Goal: Feedback & Contribution: Submit feedback/report problem

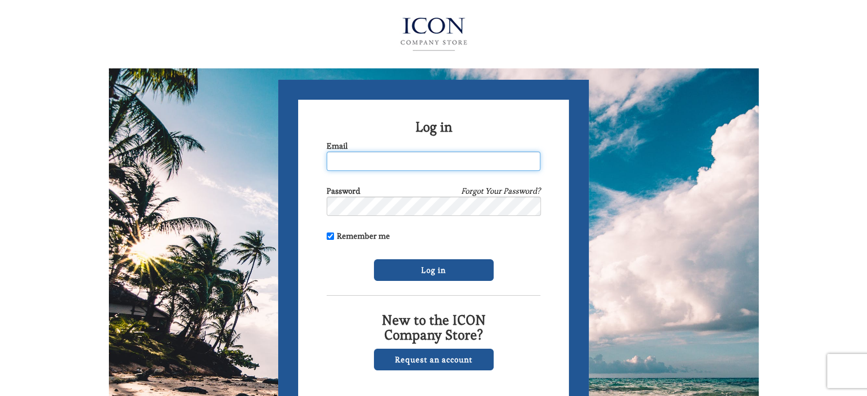
click at [380, 161] on input "Email" at bounding box center [434, 161] width 214 height 19
type input "[EMAIL_ADDRESS][DOMAIN_NAME]"
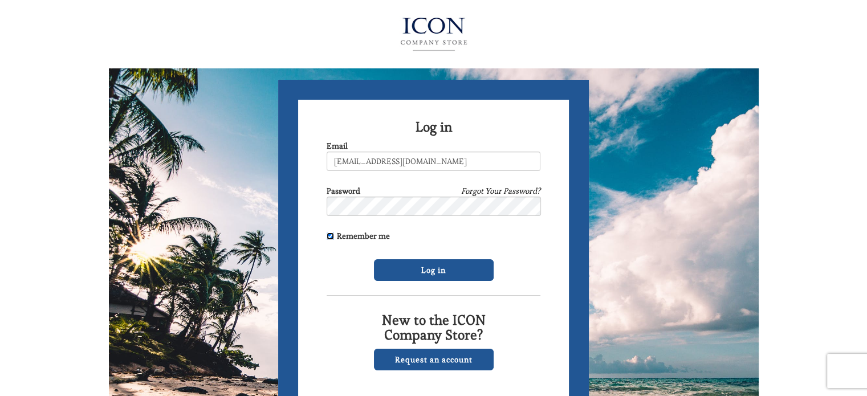
click at [329, 234] on input "Remember me" at bounding box center [330, 236] width 7 height 7
checkbox input "false"
click at [412, 273] on input "Log in" at bounding box center [434, 270] width 120 height 22
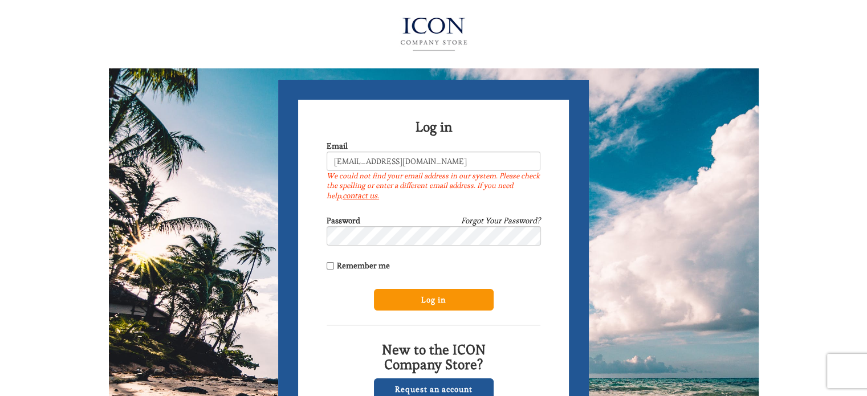
click at [434, 303] on input "Log in" at bounding box center [434, 300] width 120 height 22
click at [359, 196] on link "contact us." at bounding box center [361, 195] width 36 height 10
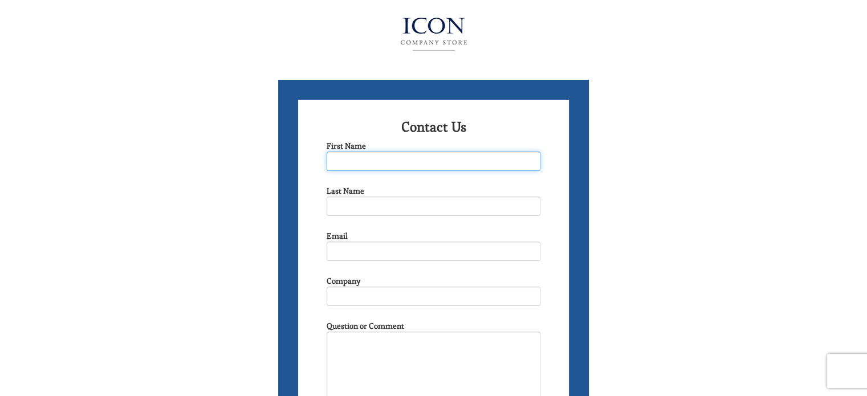
click at [392, 159] on input "First Name" at bounding box center [434, 161] width 214 height 19
type input "Kelly"
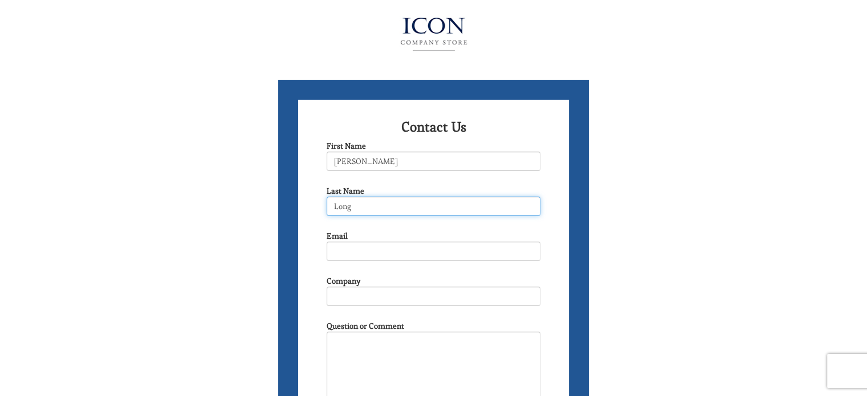
type input "Long"
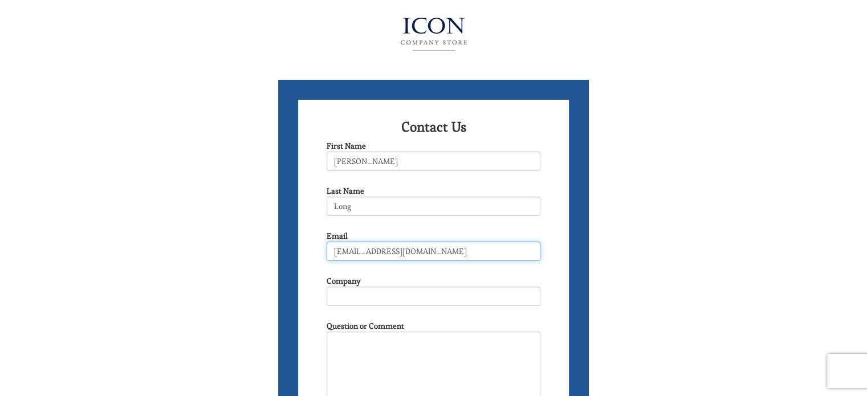
type input "[EMAIL_ADDRESS][DOMAIN_NAME]"
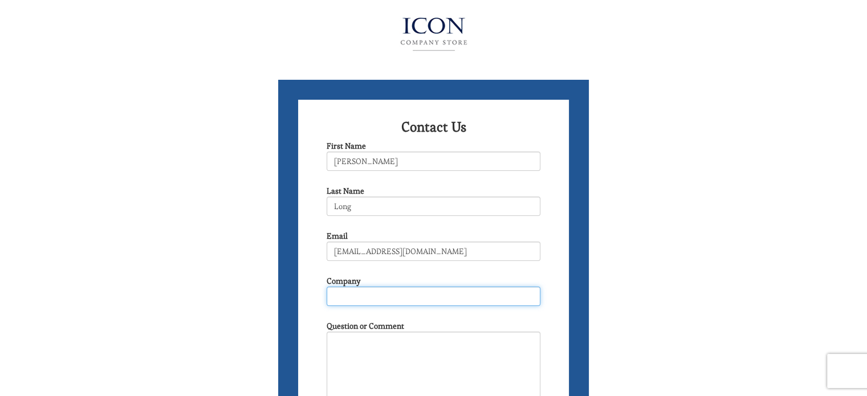
click at [354, 295] on input "Company" at bounding box center [434, 296] width 214 height 19
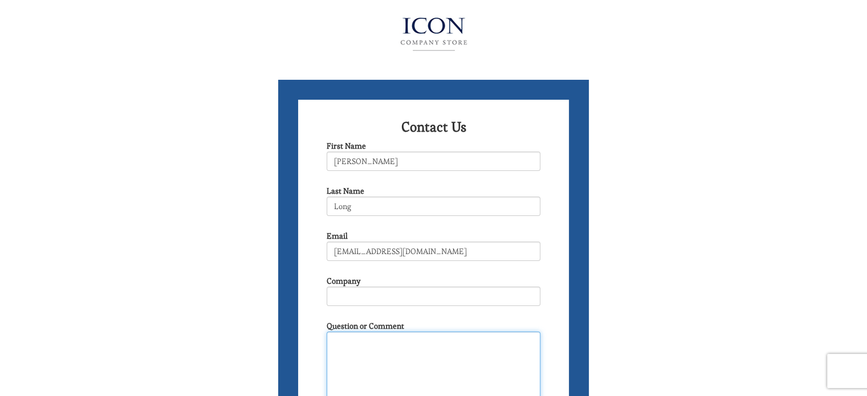
click at [349, 348] on textarea "Question or Comment" at bounding box center [434, 393] width 214 height 122
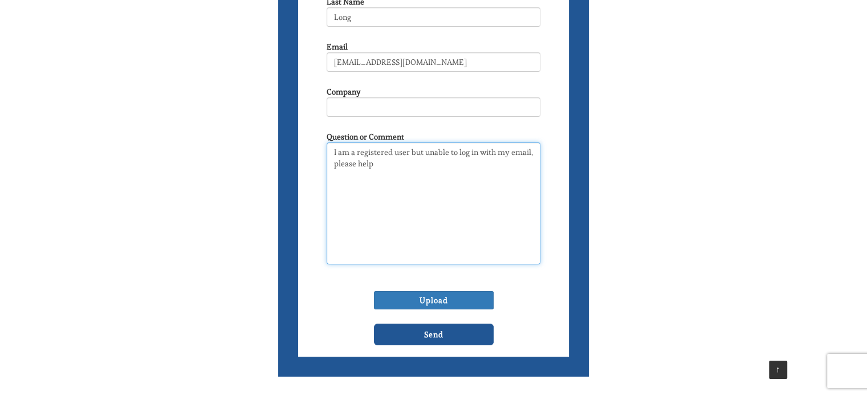
scroll to position [200, 0]
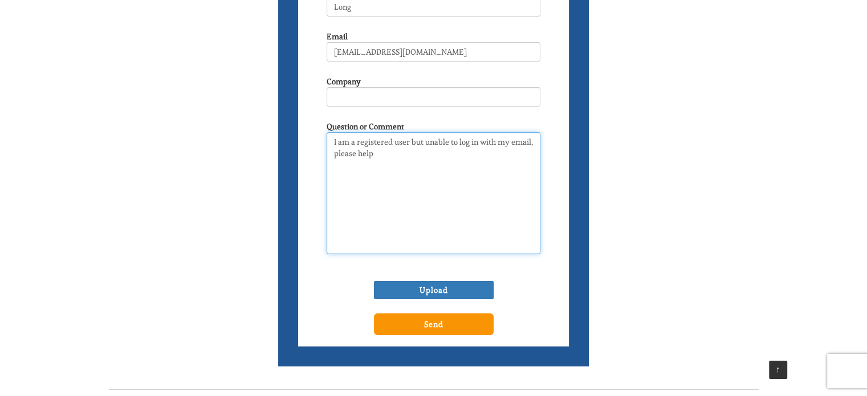
type textarea "I am a registered user but unable to log in with my email, please help"
click at [426, 323] on input "Send" at bounding box center [434, 325] width 120 height 22
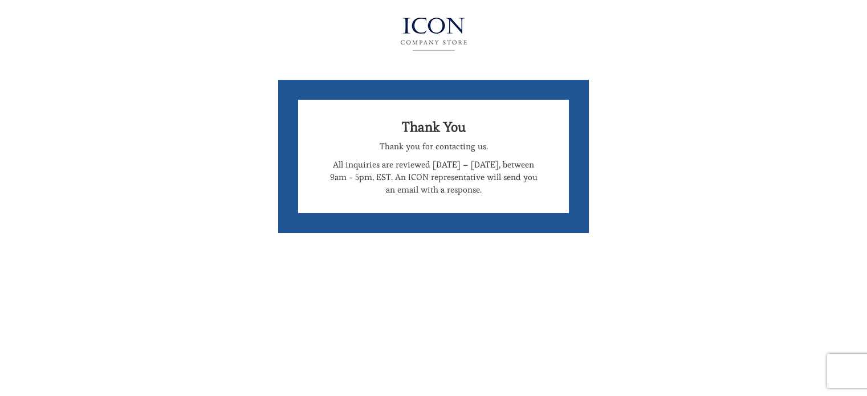
scroll to position [175, 0]
